Goal: Task Accomplishment & Management: Manage account settings

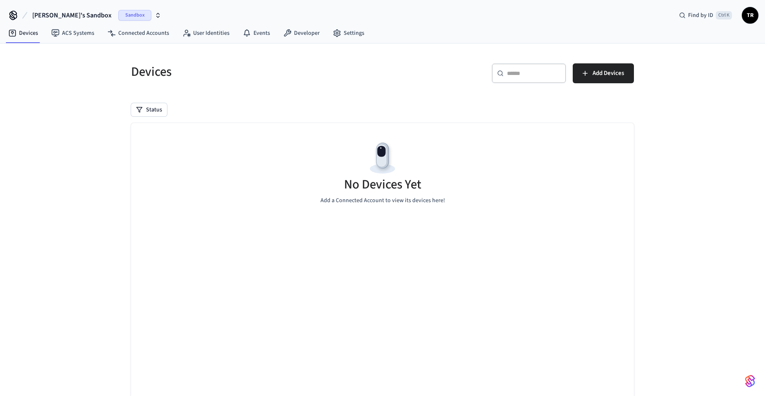
click at [155, 15] on icon "button" at bounding box center [158, 15] width 7 height 7
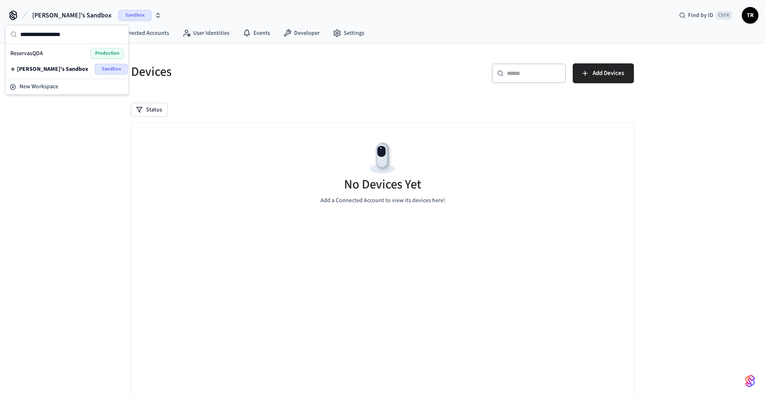
click at [103, 53] on span "Production" at bounding box center [107, 53] width 33 height 11
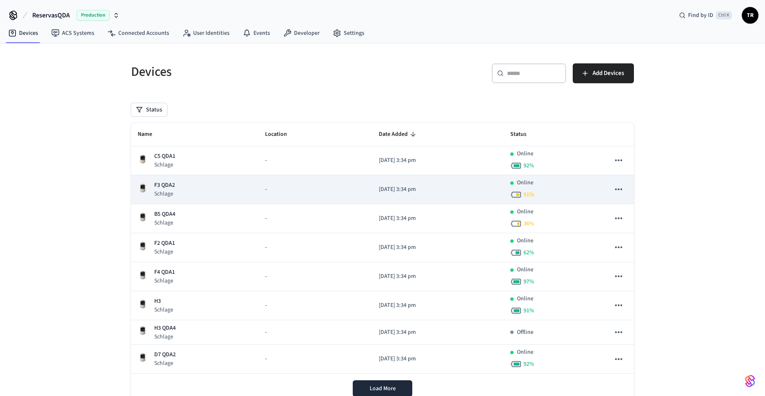
click at [190, 187] on div "F3 QDA2 Schlage" at bounding box center [195, 189] width 114 height 17
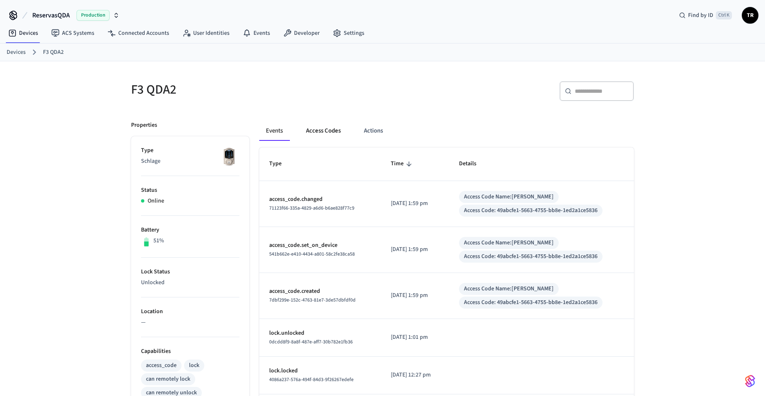
click at [332, 131] on button "Access Codes" at bounding box center [324, 131] width 48 height 20
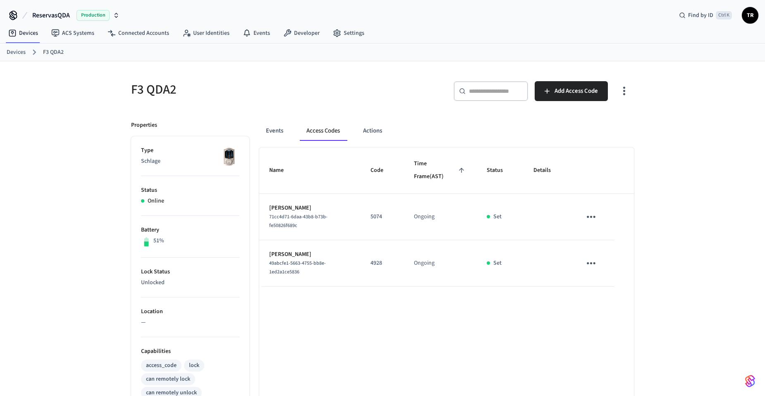
click at [594, 220] on icon "sticky table" at bounding box center [591, 216] width 13 height 13
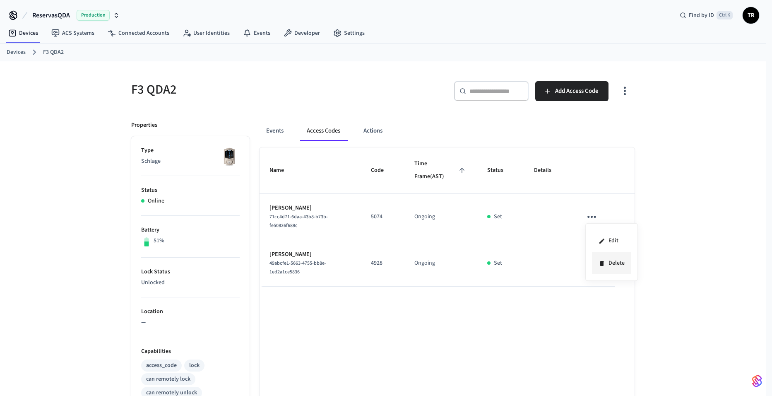
click at [604, 266] on icon at bounding box center [601, 263] width 7 height 7
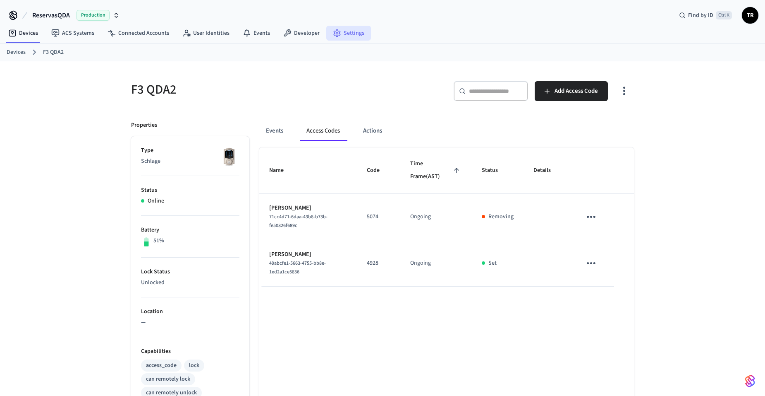
click at [342, 35] on link "Settings" at bounding box center [348, 33] width 45 height 15
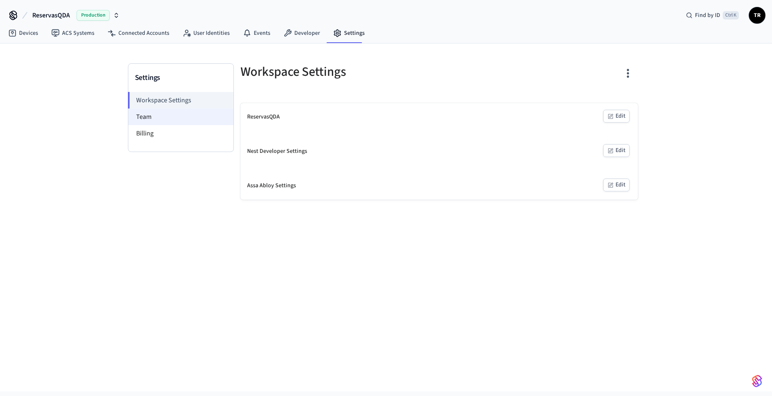
click at [203, 125] on li "Billing" at bounding box center [180, 133] width 105 height 17
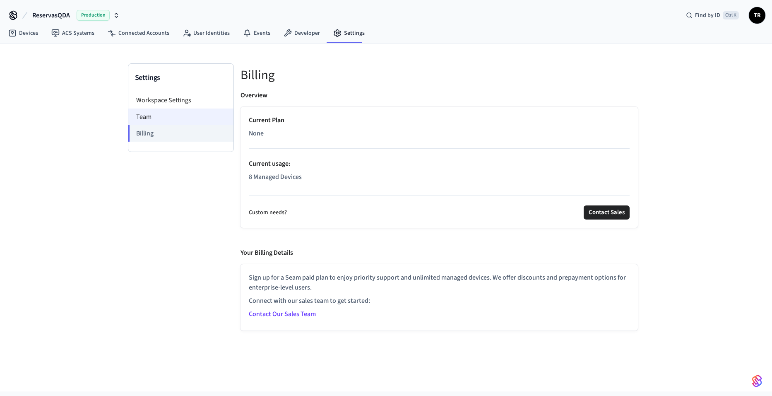
click at [203, 114] on li "Team" at bounding box center [180, 116] width 105 height 17
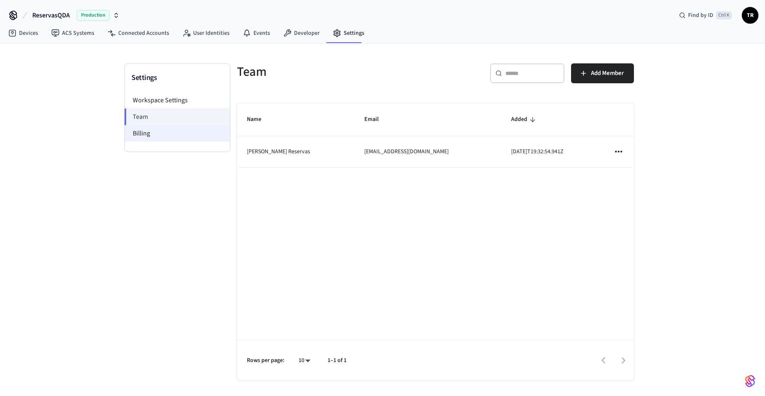
click at [186, 131] on li "Billing" at bounding box center [177, 133] width 105 height 17
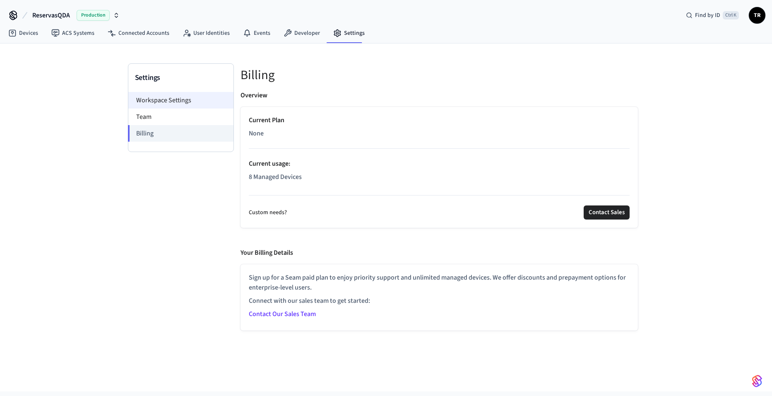
click at [186, 107] on li "Workspace Settings" at bounding box center [180, 100] width 105 height 17
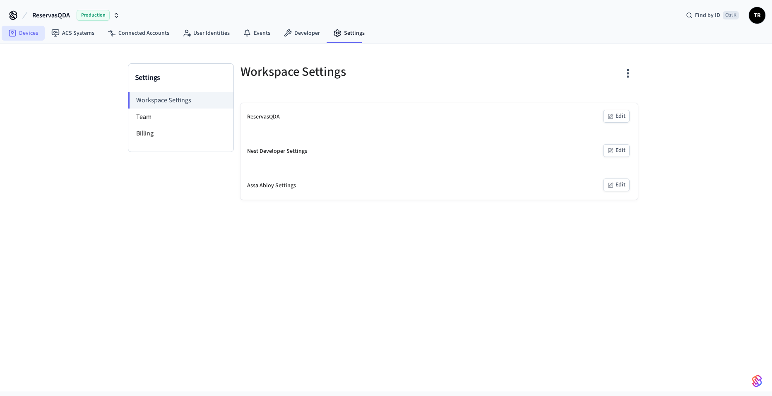
click at [37, 35] on link "Devices" at bounding box center [23, 33] width 43 height 15
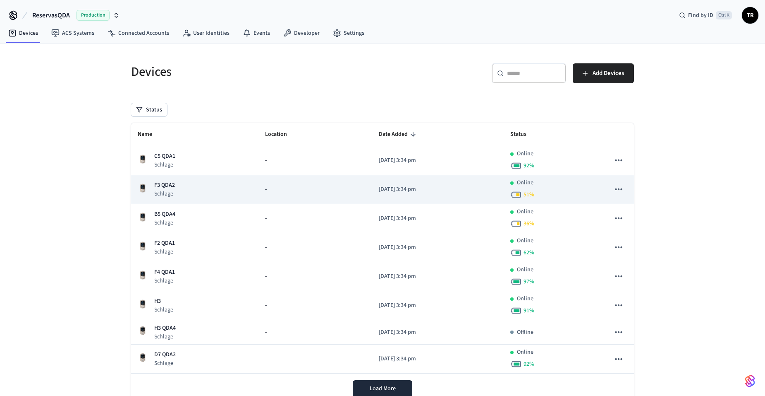
click at [156, 185] on p "F3 QDA2" at bounding box center [164, 185] width 21 height 9
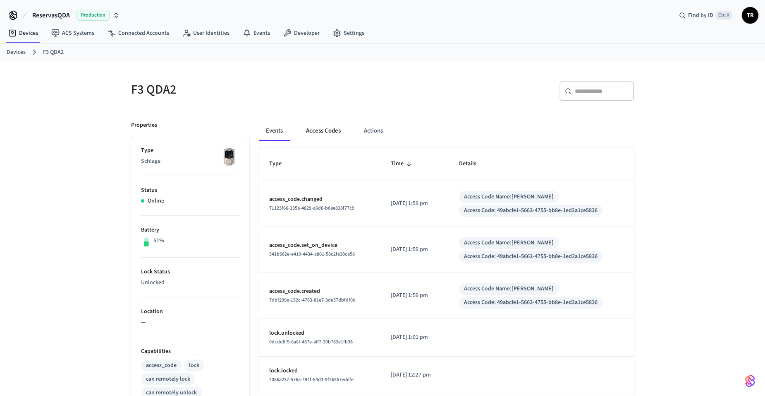
click at [326, 129] on button "Access Codes" at bounding box center [324, 131] width 48 height 20
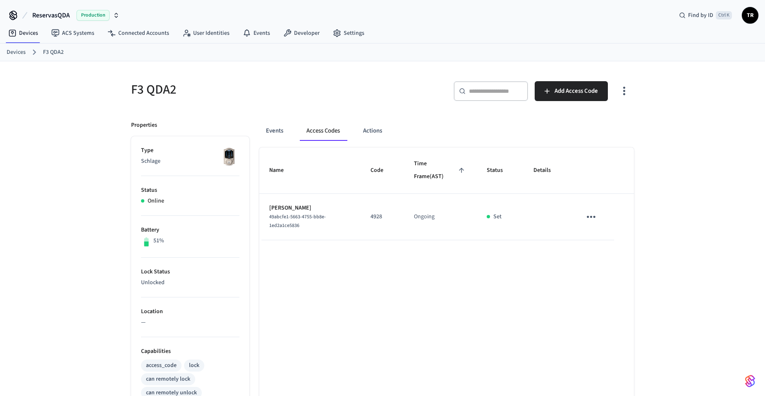
click at [744, 17] on span "TR" at bounding box center [750, 15] width 15 height 15
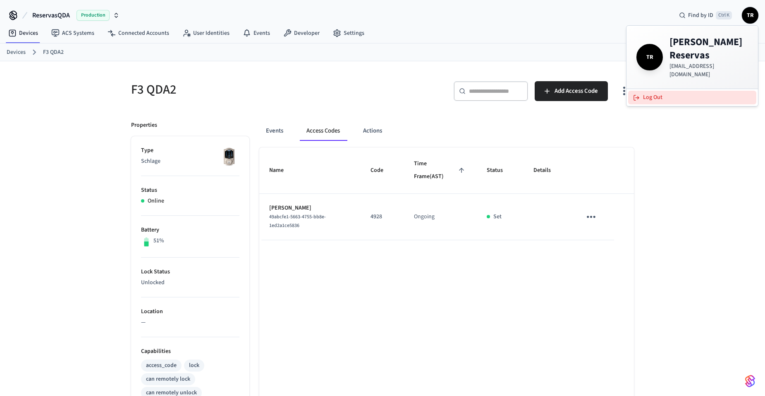
click at [673, 91] on button "Log Out" at bounding box center [692, 98] width 128 height 14
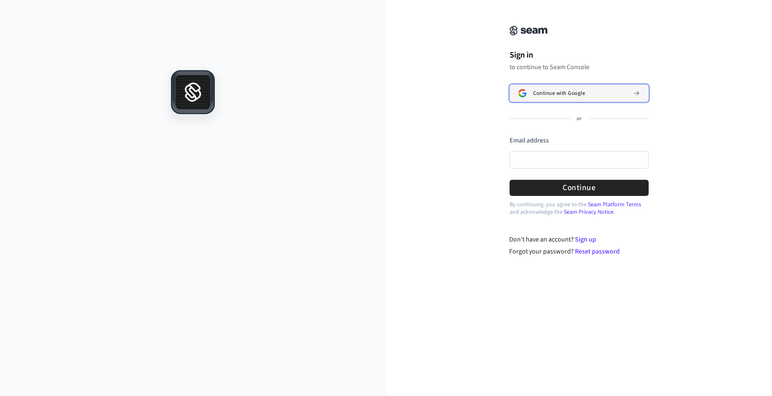
click at [557, 94] on span "Continue with Google" at bounding box center [559, 93] width 52 height 7
